Goal: Task Accomplishment & Management: Manage account settings

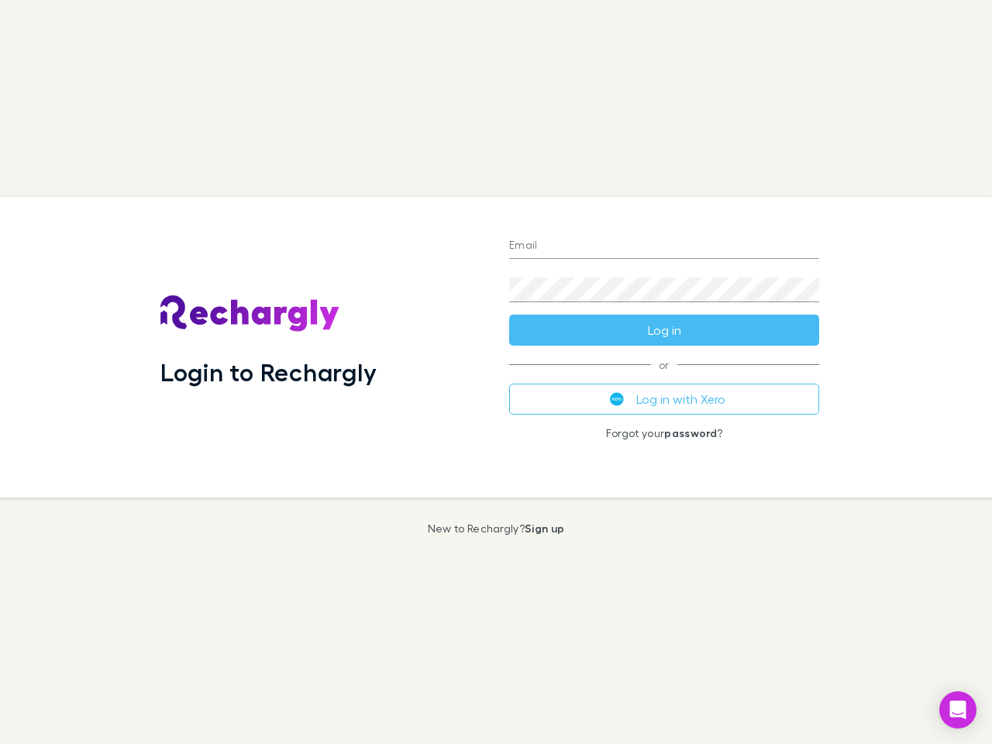
click at [496, 372] on div "Login to Rechargly" at bounding box center [322, 347] width 349 height 301
click at [664, 246] on input "Email" at bounding box center [664, 246] width 310 height 25
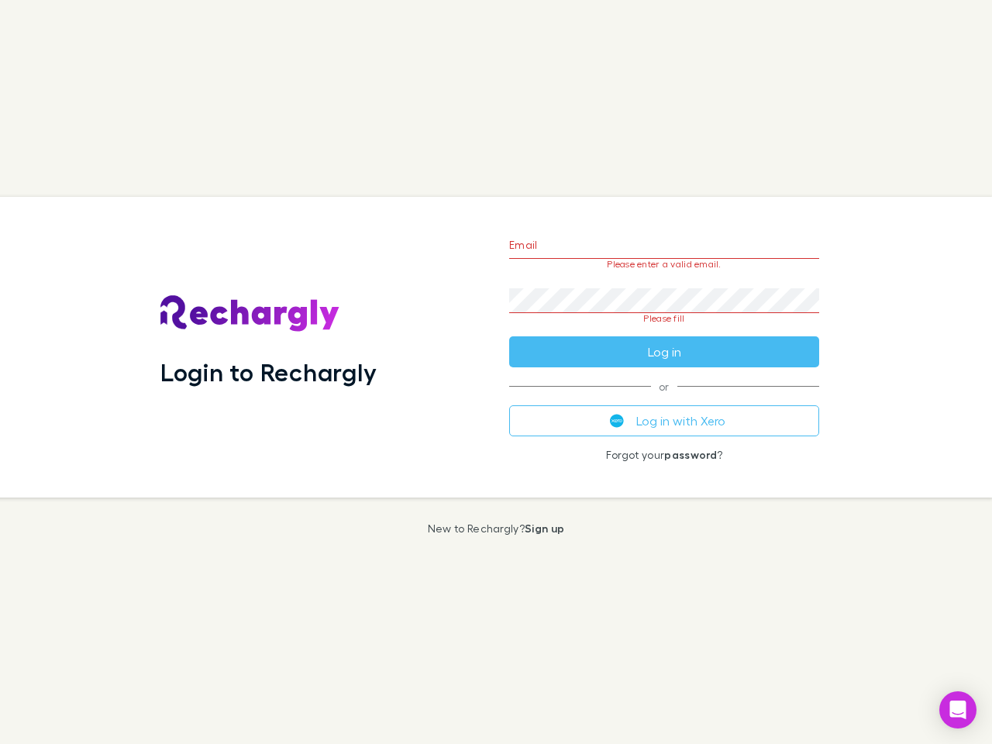
click at [664, 330] on form "Email Please enter a valid email. Password Please fill Log in" at bounding box center [664, 295] width 310 height 146
click at [664, 399] on div "Email Please enter a valid email. Password Please fill Log in or Log in with Xe…" at bounding box center [664, 347] width 335 height 301
click at [958, 710] on icon "Open Intercom Messenger" at bounding box center [958, 709] width 16 height 19
